Goal: Task Accomplishment & Management: Use online tool/utility

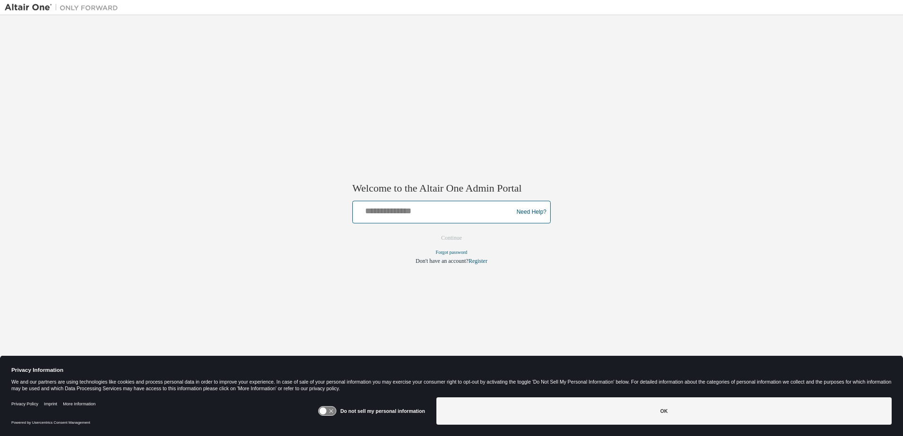
click at [405, 211] on input "text" at bounding box center [434, 211] width 155 height 14
type input "**********"
click at [455, 238] on button "Continue" at bounding box center [451, 238] width 41 height 14
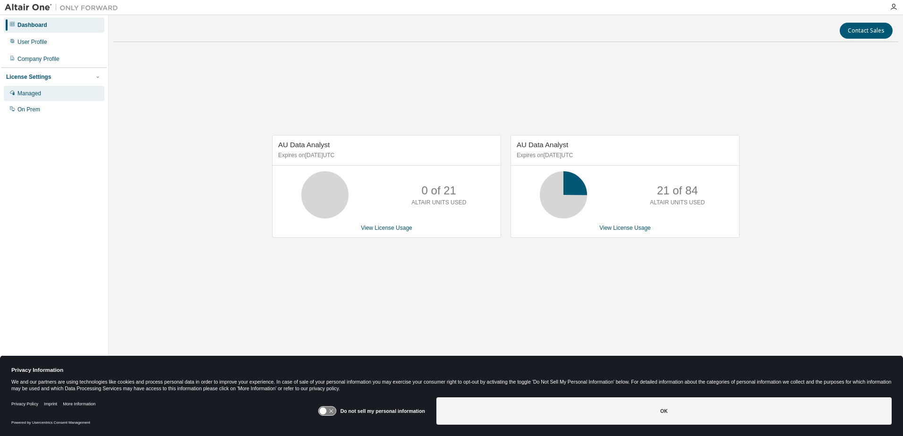
click at [34, 94] on div "Managed" at bounding box center [29, 94] width 24 height 8
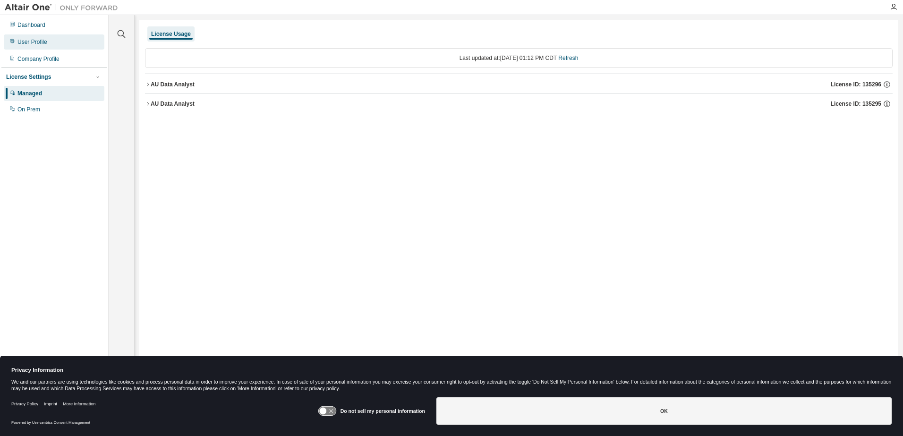
click at [32, 42] on div "User Profile" at bounding box center [32, 42] width 30 height 8
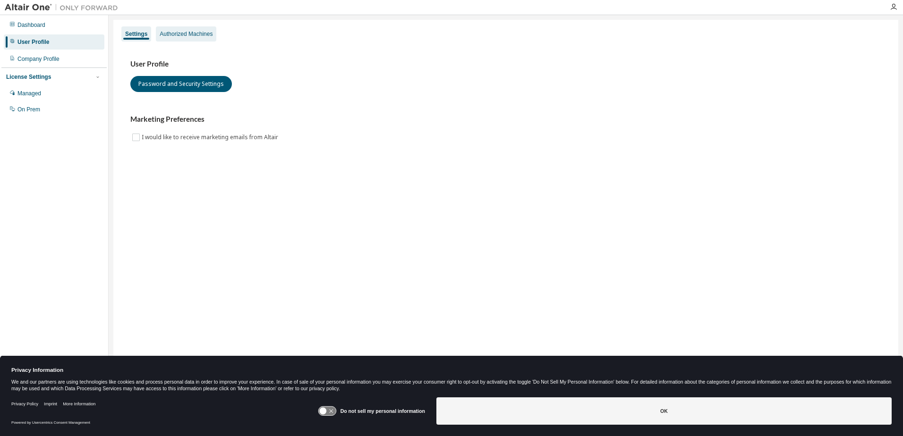
click at [200, 29] on div "Authorized Machines" at bounding box center [186, 33] width 60 height 15
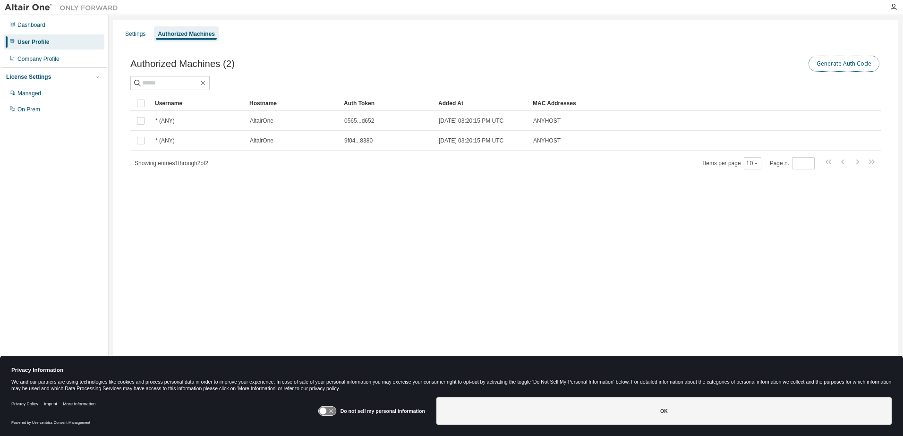
click at [855, 62] on button "Generate Auth Code" at bounding box center [844, 64] width 71 height 16
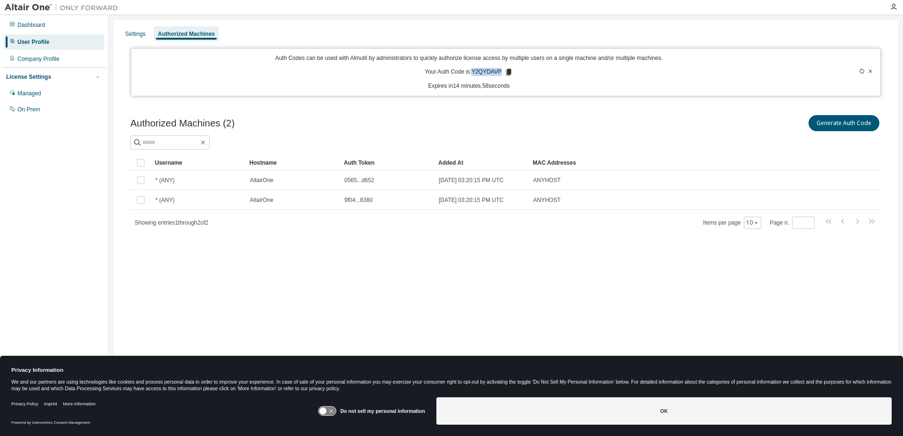
drag, startPoint x: 475, startPoint y: 71, endPoint x: 500, endPoint y: 77, distance: 25.7
click at [500, 77] on div "Auth Codes can be used with Almutil by administrators to quickly authorize lice…" at bounding box center [469, 72] width 665 height 36
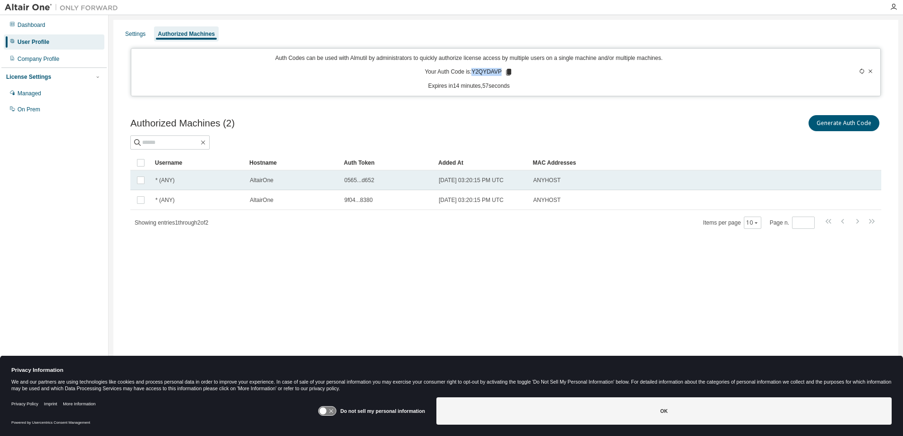
copy p "Y2QYDAVP"
